Goal: Navigation & Orientation: Go to known website

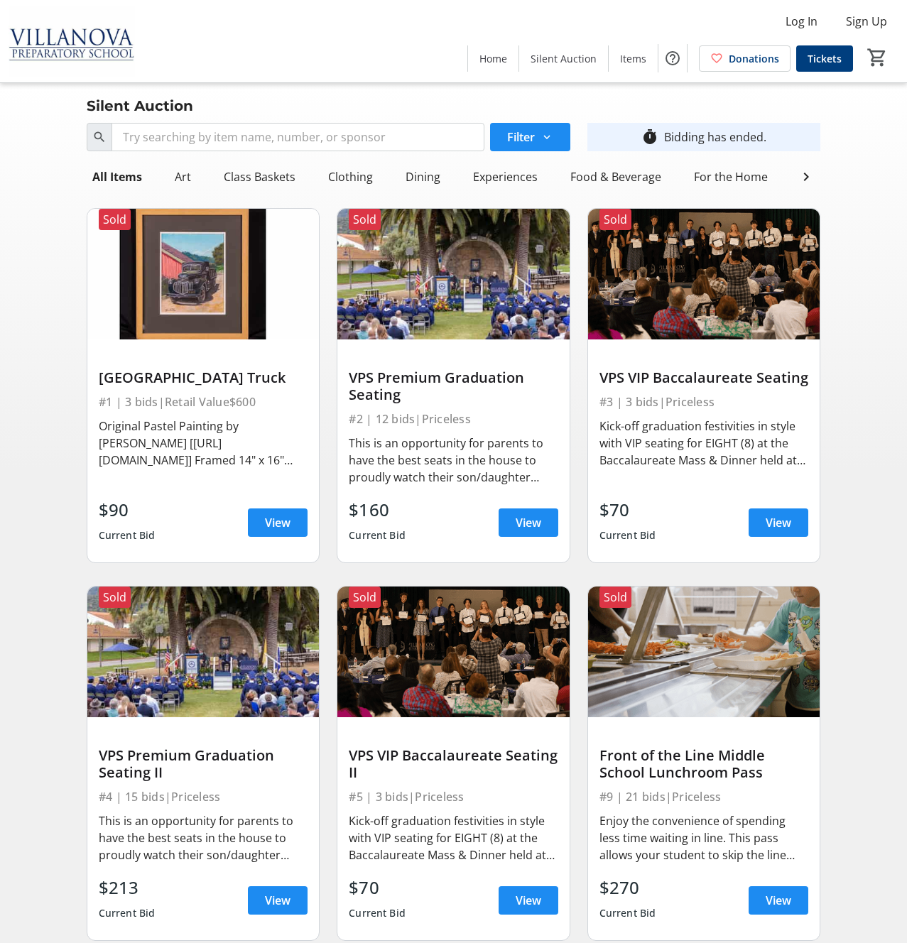
click at [121, 43] on img at bounding box center [72, 41] width 126 height 71
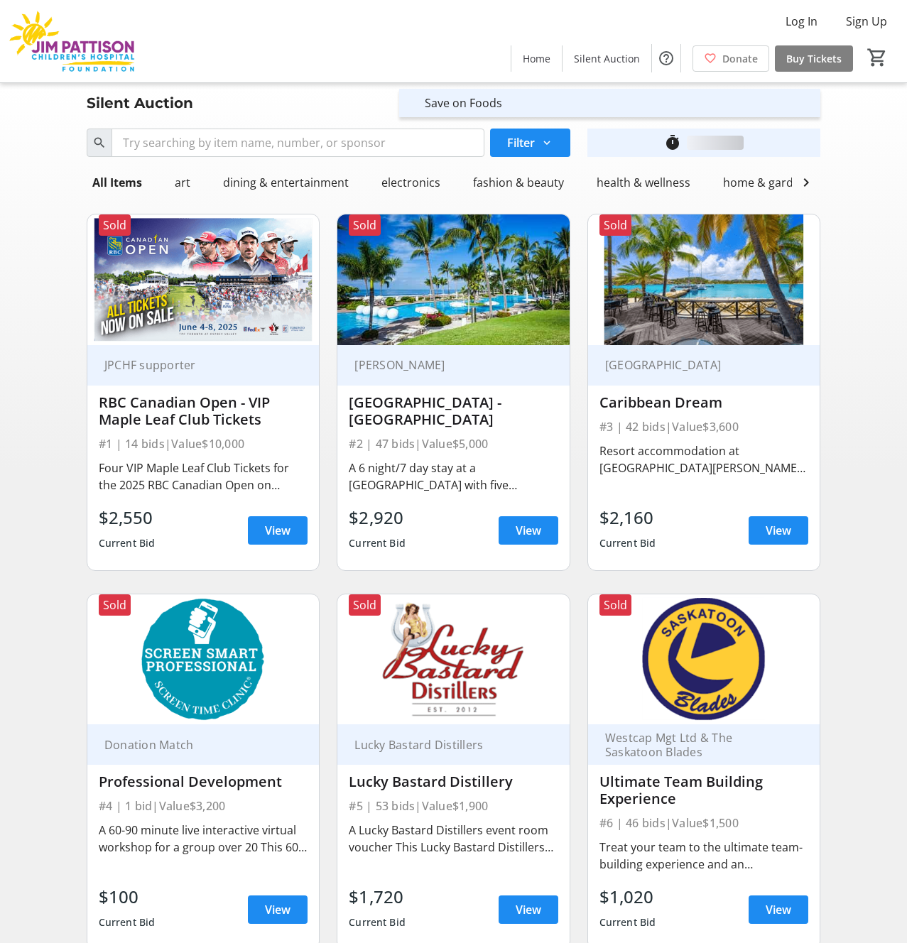
drag, startPoint x: 68, startPoint y: 53, endPoint x: 75, endPoint y: 51, distance: 7.4
click at [68, 53] on img at bounding box center [72, 41] width 126 height 71
